Goal: Task Accomplishment & Management: Manage account settings

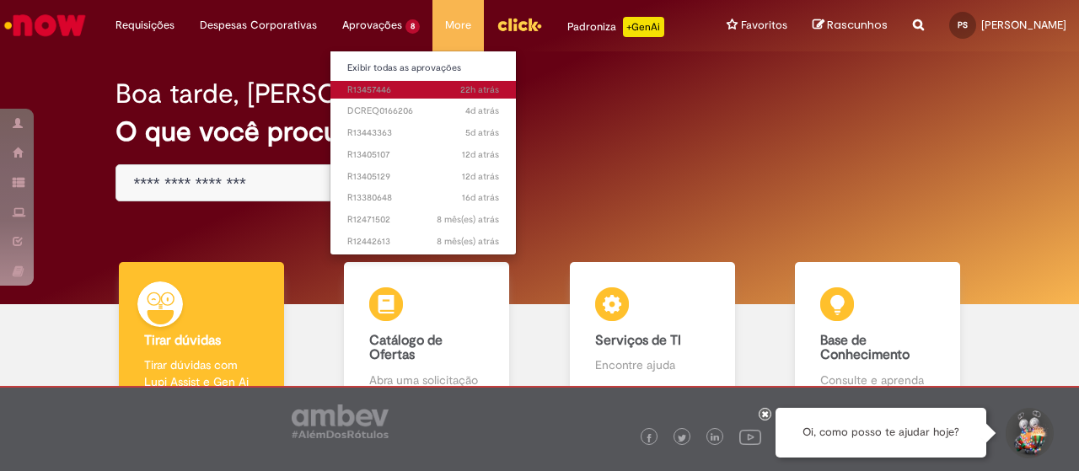
click at [347, 89] on span "22h atrás 22 horas atrás R13457446" at bounding box center [423, 89] width 152 height 13
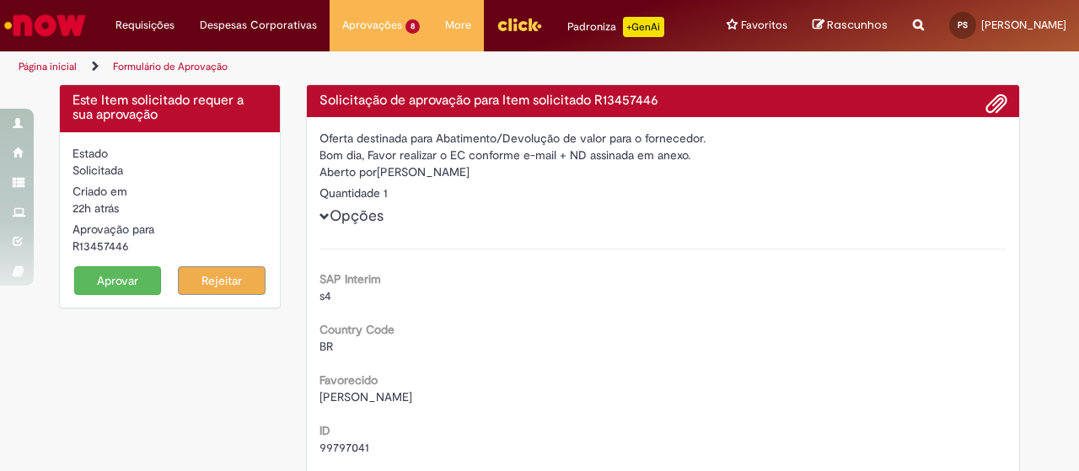
click at [115, 295] on button "Aprovar" at bounding box center [118, 280] width 88 height 29
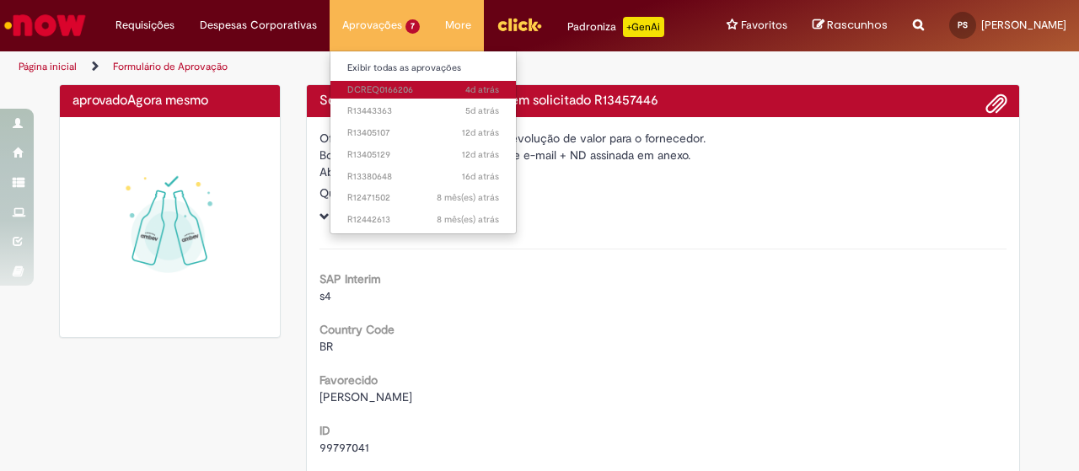
click at [347, 95] on span "4d atrás 4 dias atrás DCREQ0166206" at bounding box center [423, 89] width 152 height 13
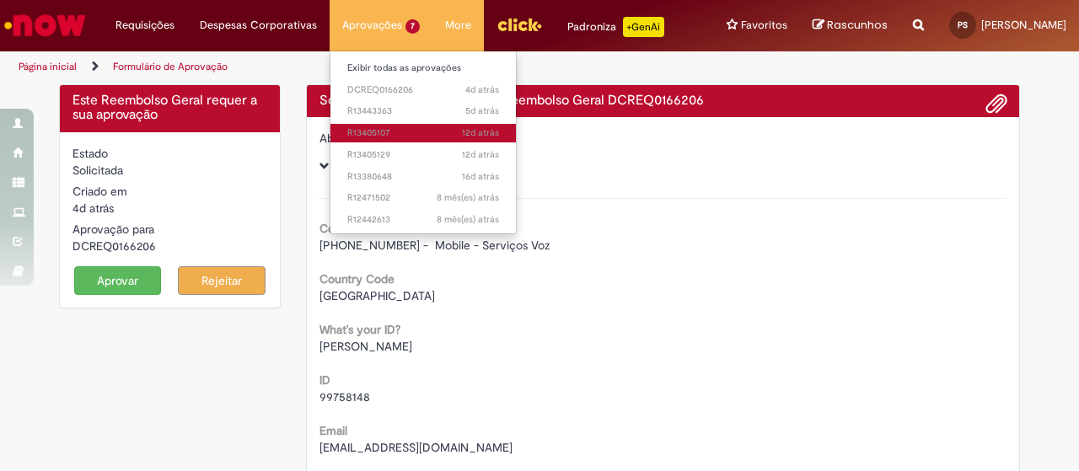
click at [351, 124] on link "12d atrás 12 dias atrás R13405107" at bounding box center [422, 133] width 185 height 19
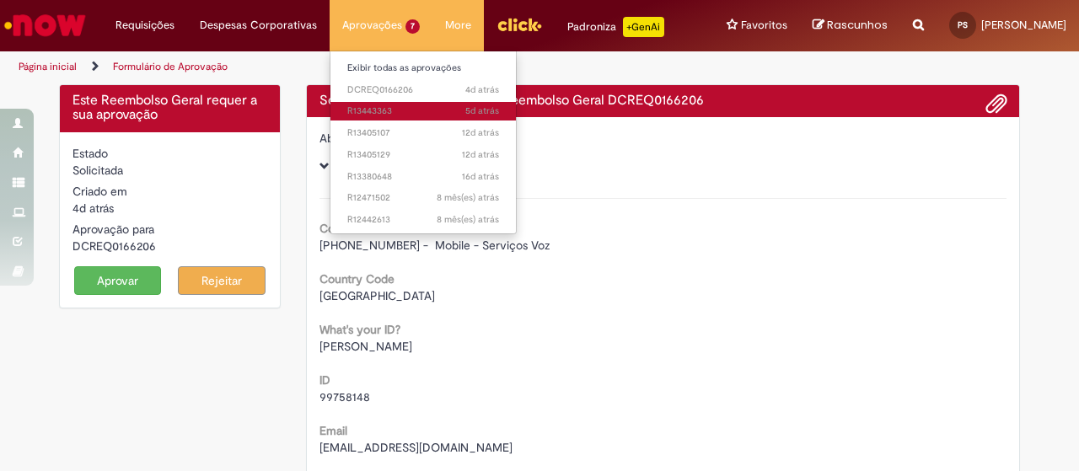
click at [351, 106] on span "5d atrás 5 dias atrás R13443363" at bounding box center [423, 111] width 152 height 13
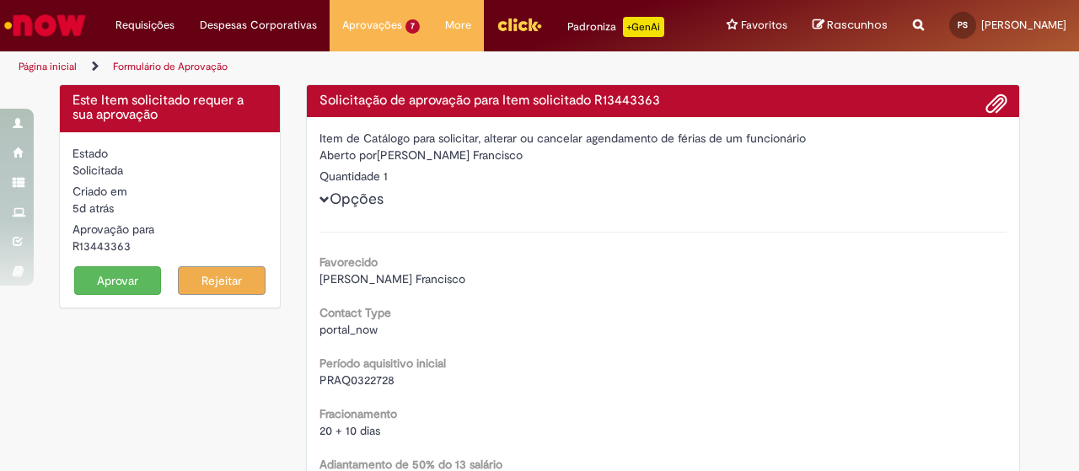
click at [706, 277] on div "Favorecido [PERSON_NAME]" at bounding box center [663, 268] width 688 height 38
